Goal: Subscribe to service/newsletter

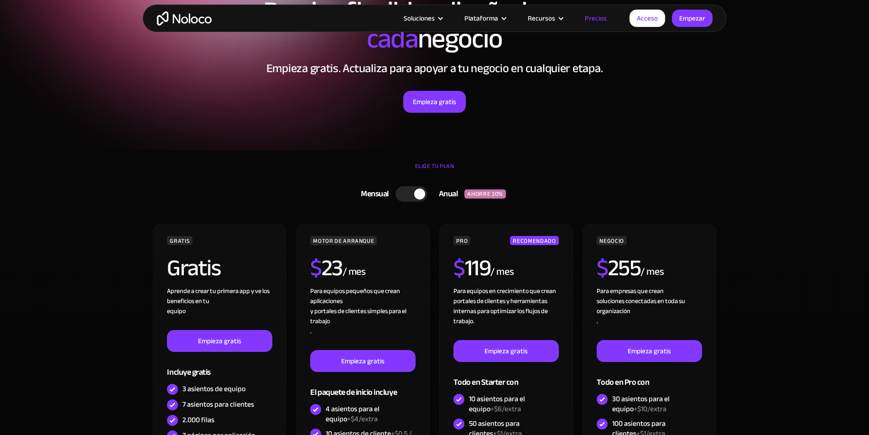
scroll to position [91, 0]
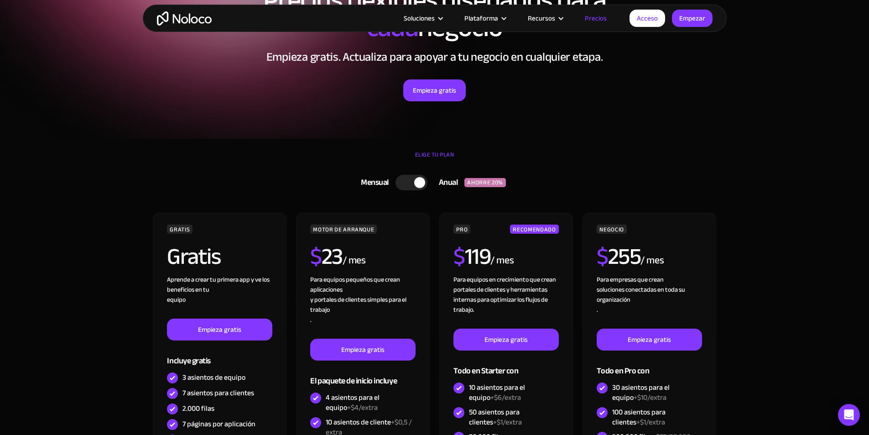
click at [443, 105] on div "Precios flexibles diseñados para cada negocio Empieza gratis. Actualiza para ap…" at bounding box center [435, 52] width 584 height 151
click at [448, 93] on font "Empieza gratis" at bounding box center [434, 90] width 43 height 13
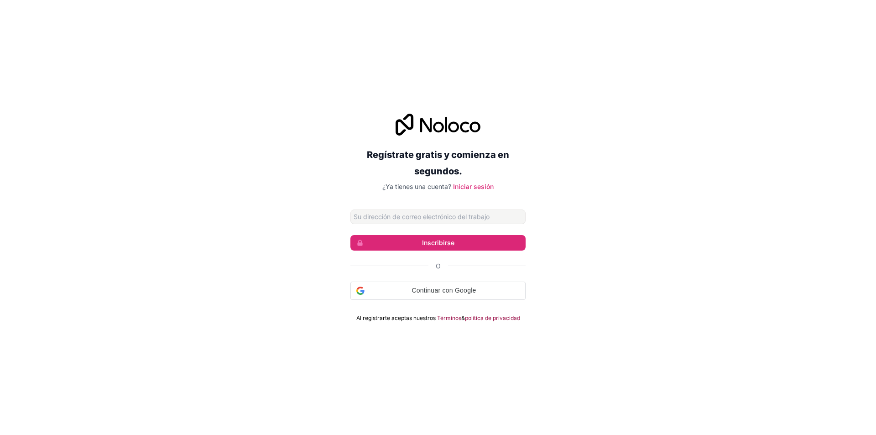
click at [416, 218] on input "Dirección de correo electrónico" at bounding box center [437, 216] width 175 height 15
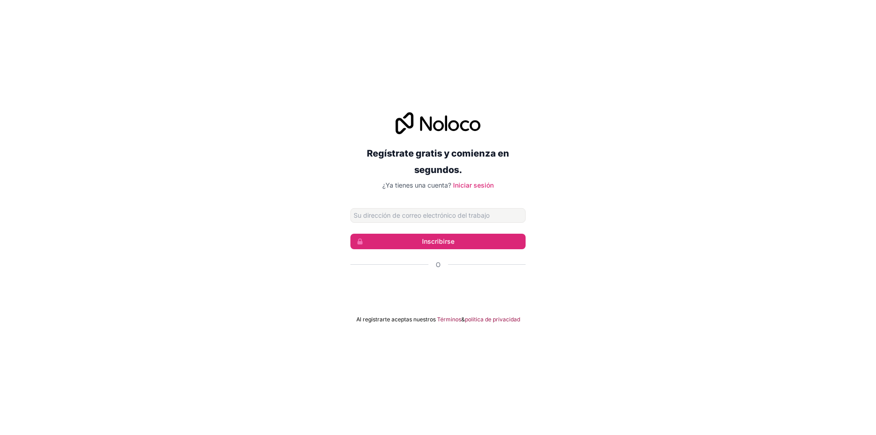
type input "ingridsalazarlinares@gmail.com"
click button "Inscribirse" at bounding box center [437, 242] width 175 height 16
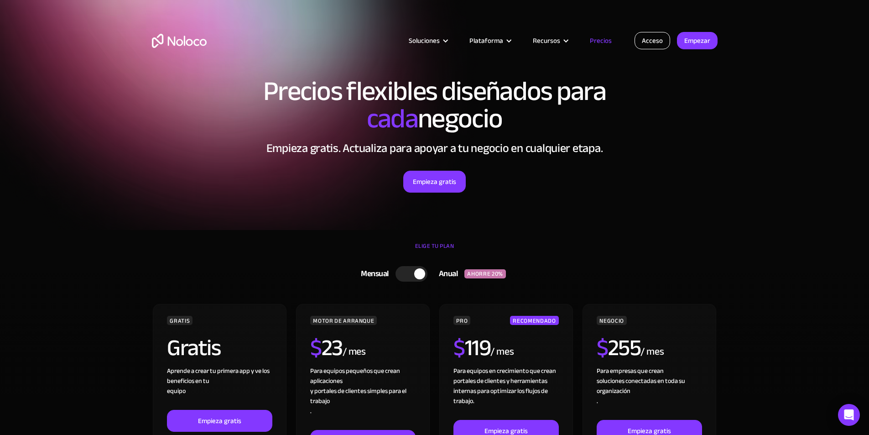
click at [657, 46] on font "Acceso" at bounding box center [652, 40] width 21 height 13
